Goal: Transaction & Acquisition: Purchase product/service

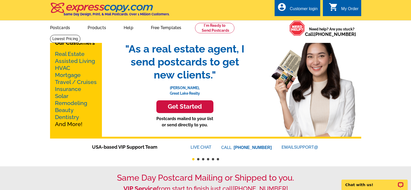
click at [194, 107] on h3 "Get Started" at bounding box center [185, 107] width 44 height 8
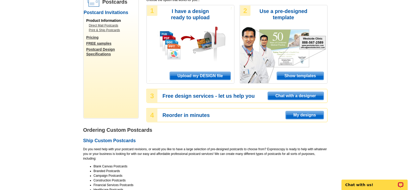
scroll to position [52, 0]
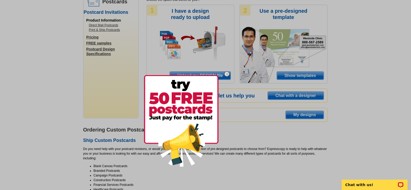
click at [305, 77] on div at bounding box center [205, 95] width 411 height 190
click at [198, 103] on img at bounding box center [181, 120] width 75 height 91
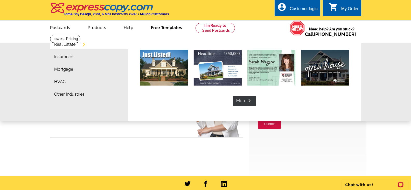
click at [159, 28] on link "Free Templates" at bounding box center [167, 27] width 48 height 12
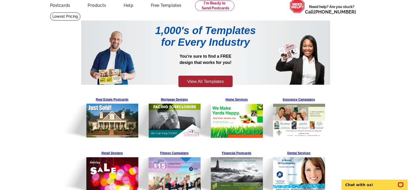
scroll to position [78, 0]
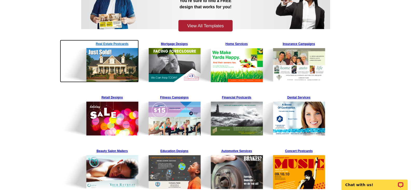
click at [119, 69] on img at bounding box center [99, 61] width 79 height 43
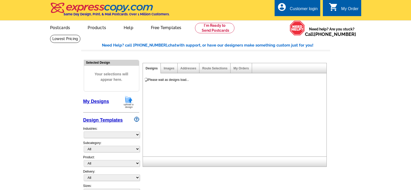
select select "785"
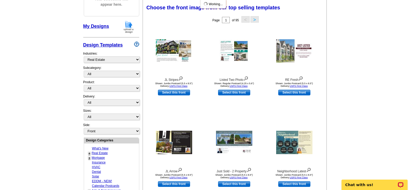
scroll to position [78, 0]
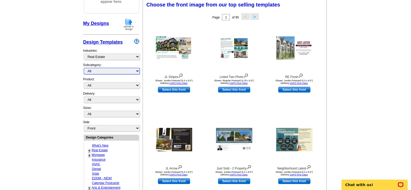
click at [121, 72] on select "All RE/MAX® Referrals Keller Williams® Berkshire Hathaway Home Services Century…" at bounding box center [112, 71] width 56 height 6
select select "793"
click at [84, 68] on select "All RE/MAX® Referrals Keller Williams® Berkshire Hathaway Home Services Century…" at bounding box center [112, 71] width 56 height 6
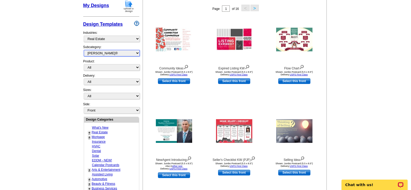
scroll to position [104, 0]
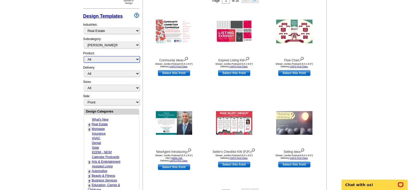
click at [102, 57] on select "All Postcards Letters and flyers Business Cards Door Hangers Greeting Cards" at bounding box center [112, 59] width 56 height 6
select select "3"
click at [84, 56] on select "All Postcards Letters and flyers Business Cards Door Hangers Greeting Cards" at bounding box center [112, 59] width 56 height 6
select select "5"
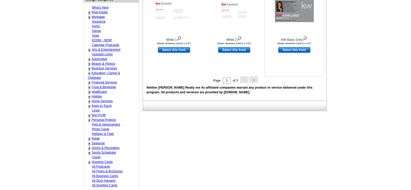
scroll to position [216, 0]
click at [254, 79] on button ">" at bounding box center [254, 79] width 8 height 6
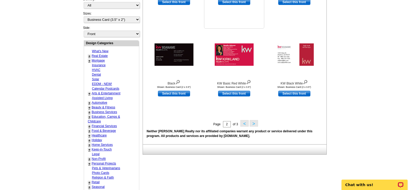
scroll to position [190, 0]
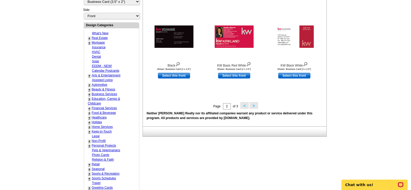
click at [255, 107] on button ">" at bounding box center [254, 105] width 8 height 6
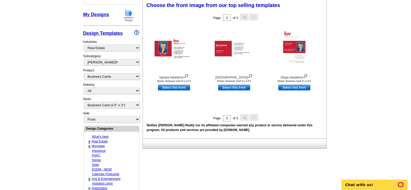
scroll to position [86, 0]
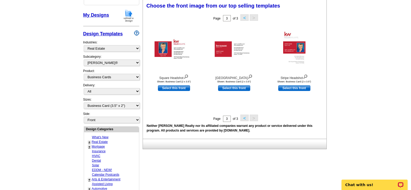
click at [244, 118] on button "<" at bounding box center [244, 117] width 8 height 6
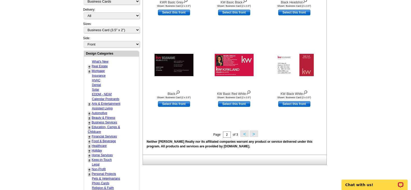
scroll to position [164, 0]
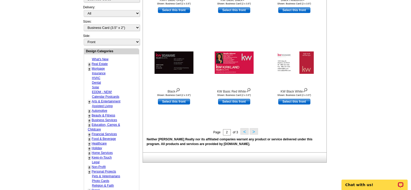
click at [243, 131] on button "<" at bounding box center [244, 131] width 8 height 6
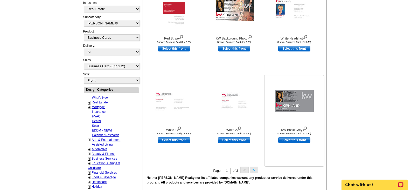
scroll to position [138, 0]
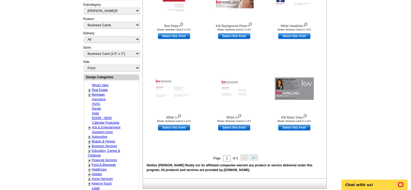
click at [255, 157] on button ">" at bounding box center [254, 157] width 8 height 6
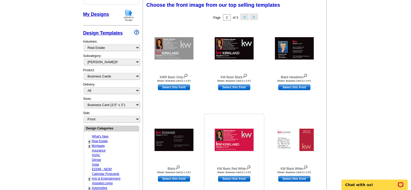
scroll to position [86, 0]
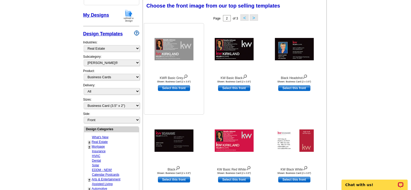
click at [178, 88] on link "Select this front" at bounding box center [174, 88] width 32 height 6
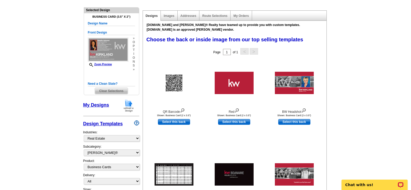
scroll to position [52, 0]
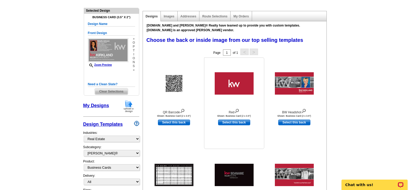
click at [228, 90] on img at bounding box center [234, 83] width 39 height 22
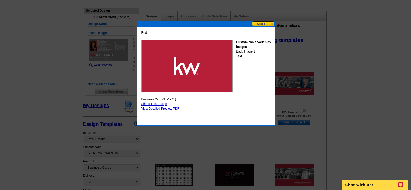
click at [144, 102] on link "Select This Design" at bounding box center [154, 104] width 26 height 4
select select "front"
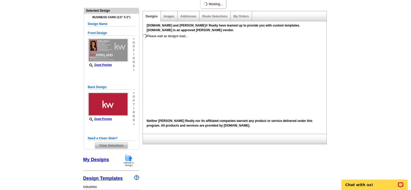
scroll to position [0, 0]
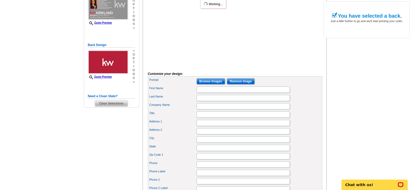
scroll to position [104, 0]
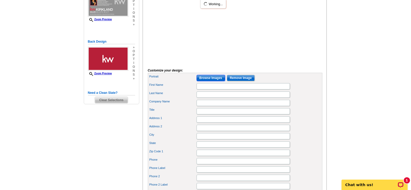
click at [211, 81] on input "Browse Images" at bounding box center [211, 78] width 29 height 6
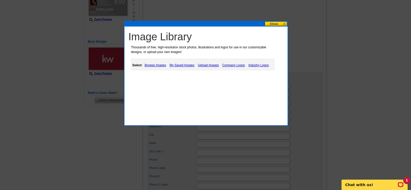
click at [186, 65] on link "My Saved Images" at bounding box center [181, 65] width 27 height 6
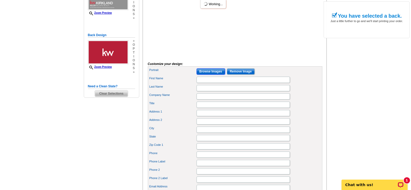
click at [211, 74] on input "Browse Images" at bounding box center [211, 71] width 29 height 6
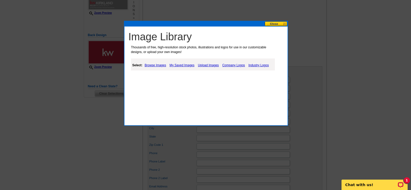
click at [216, 66] on link "Upload Images" at bounding box center [209, 65] width 24 height 6
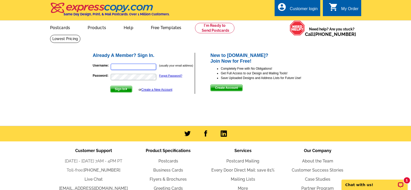
click at [123, 65] on input "Username:" at bounding box center [133, 67] width 45 height 6
type input "[EMAIL_ADDRESS][DOMAIN_NAME]"
click at [154, 89] on link "Create a New Account" at bounding box center [156, 90] width 31 height 4
